Goal: Check status: Check status

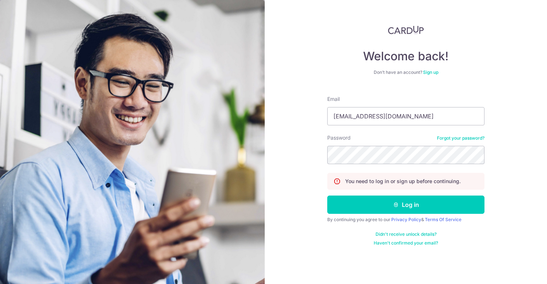
type input "[EMAIL_ADDRESS][DOMAIN_NAME]"
click at [327, 196] on button "Log in" at bounding box center [405, 205] width 157 height 18
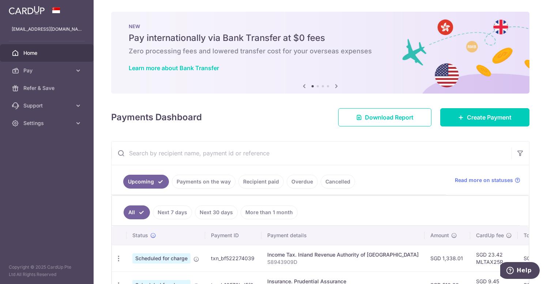
click at [271, 186] on link "Recipient paid" at bounding box center [260, 182] width 45 height 14
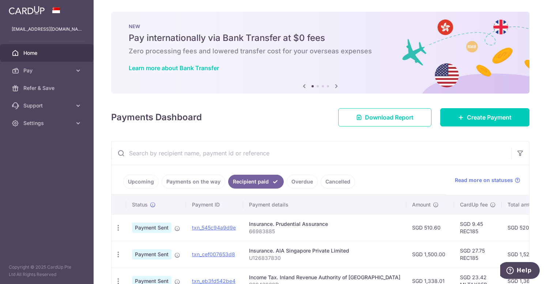
click at [296, 152] on input "text" at bounding box center [311, 152] width 400 height 23
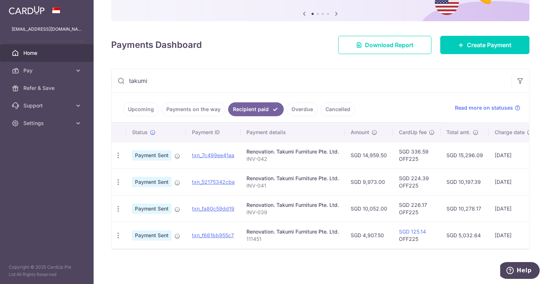
scroll to position [79, 0]
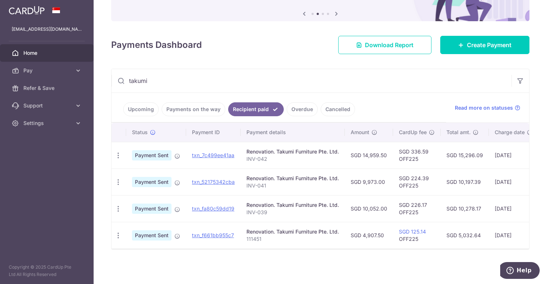
type input "takumi"
